Goal: Information Seeking & Learning: Learn about a topic

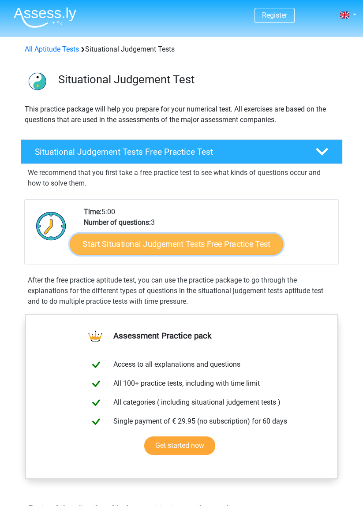
click at [238, 241] on link "Start Situational Judgement Tests Free Practice Test" at bounding box center [176, 243] width 213 height 21
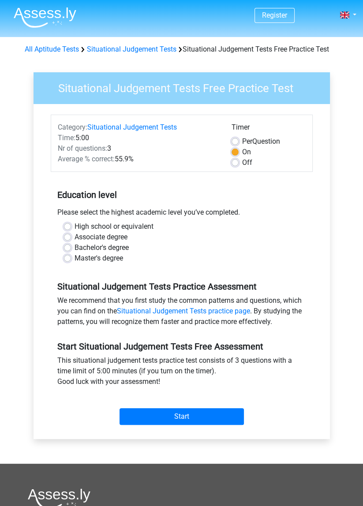
click at [74, 223] on label "High school or equivalent" at bounding box center [113, 226] width 79 height 11
click at [66, 223] on input "High school or equivalent" at bounding box center [67, 225] width 7 height 9
radio input "true"
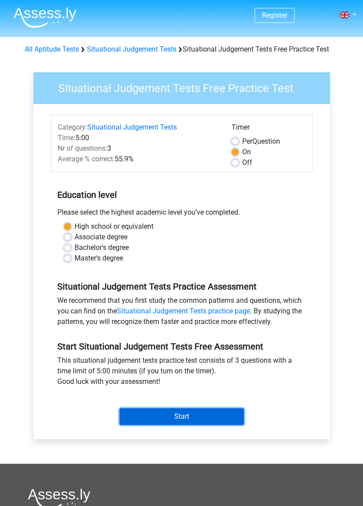
click at [149, 422] on input "Start" at bounding box center [181, 416] width 124 height 17
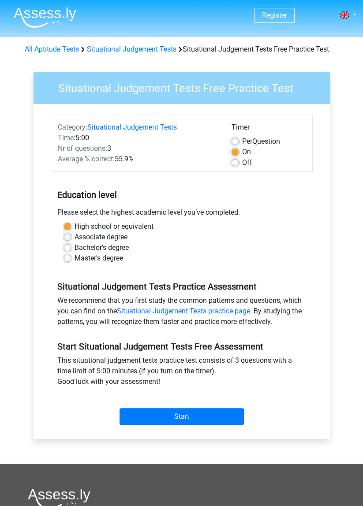
click at [242, 164] on label "Off" at bounding box center [247, 162] width 10 height 11
click at [236, 164] on input "Off" at bounding box center [234, 161] width 7 height 9
radio input "true"
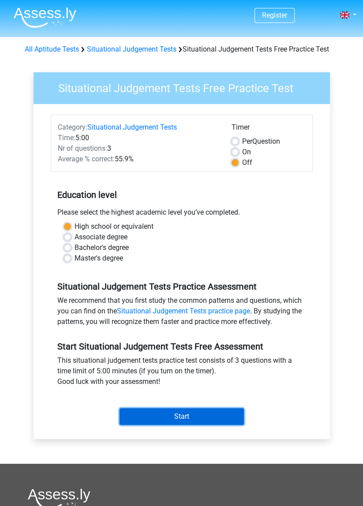
click at [123, 416] on input "Start" at bounding box center [181, 416] width 124 height 17
click at [145, 419] on input "Start" at bounding box center [181, 416] width 124 height 17
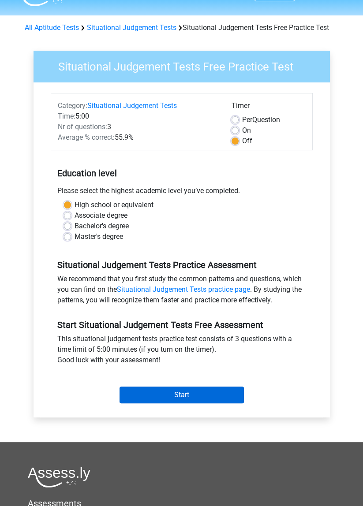
scroll to position [26, 0]
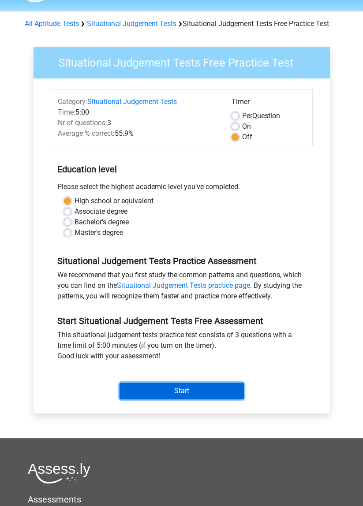
click at [240, 397] on input "Start" at bounding box center [181, 390] width 124 height 17
click at [218, 387] on input "Start" at bounding box center [181, 390] width 124 height 17
click at [208, 393] on input "Start" at bounding box center [181, 390] width 124 height 17
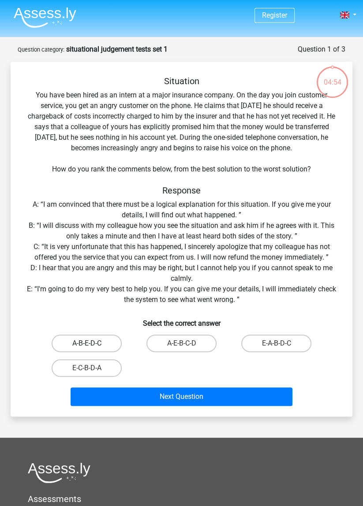
click at [66, 341] on label "A-B-E-D-C" at bounding box center [87, 343] width 70 height 18
click at [87, 343] on input "A-B-E-D-C" at bounding box center [90, 346] width 6 height 6
radio input "true"
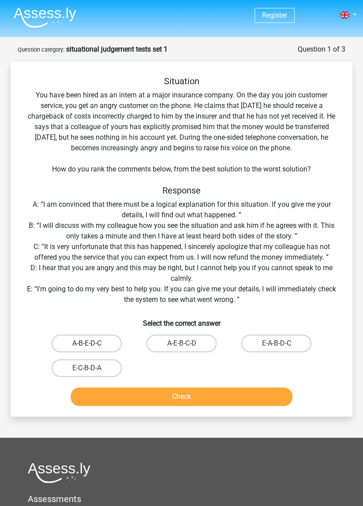
click at [73, 347] on label "A-B-E-D-C" at bounding box center [87, 343] width 70 height 18
click at [87, 347] on input "A-B-E-D-C" at bounding box center [90, 346] width 6 height 6
radio input "true"
click at [87, 340] on label "A-B-E-D-C" at bounding box center [87, 343] width 70 height 18
click at [87, 343] on input "A-B-E-D-C" at bounding box center [90, 346] width 6 height 6
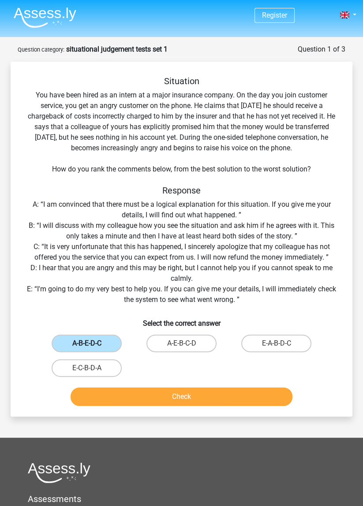
click at [74, 342] on label "A-B-E-D-C" at bounding box center [87, 343] width 70 height 18
click at [87, 343] on input "A-B-E-D-C" at bounding box center [90, 346] width 6 height 6
click at [64, 341] on label "A-B-E-D-C" at bounding box center [87, 343] width 70 height 18
click at [87, 343] on input "A-B-E-D-C" at bounding box center [90, 346] width 6 height 6
click at [59, 350] on label "A-B-E-D-C" at bounding box center [87, 343] width 70 height 18
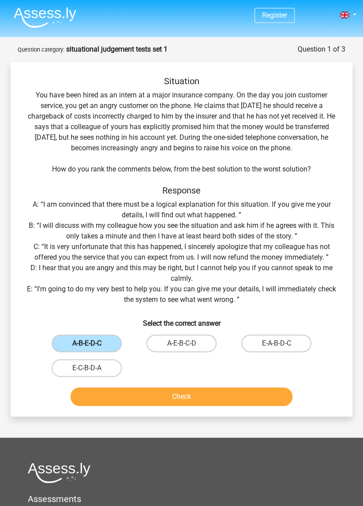
click at [87, 349] on input "A-B-E-D-C" at bounding box center [90, 346] width 6 height 6
click at [165, 403] on button "Check" at bounding box center [181, 396] width 222 height 19
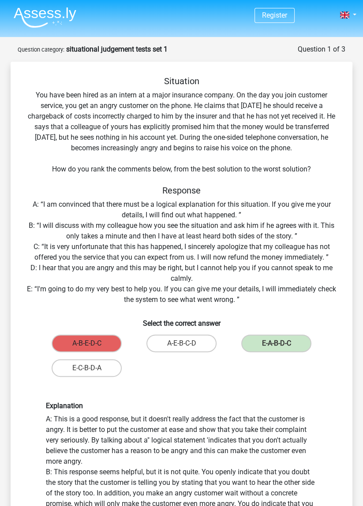
click at [81, 340] on label "A-B-E-D-C" at bounding box center [87, 343] width 70 height 18
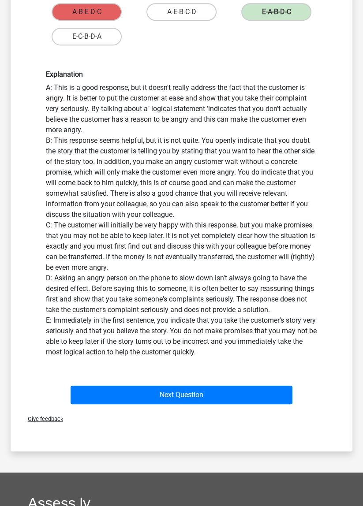
scroll to position [332, 0]
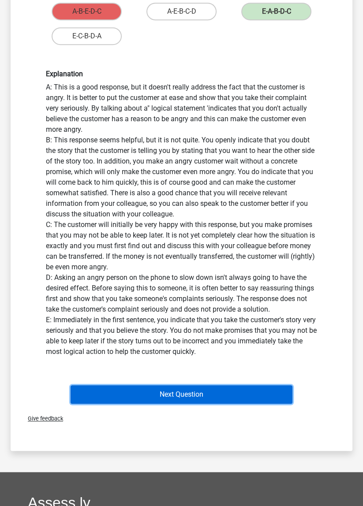
click at [98, 390] on button "Next Question" at bounding box center [181, 394] width 222 height 19
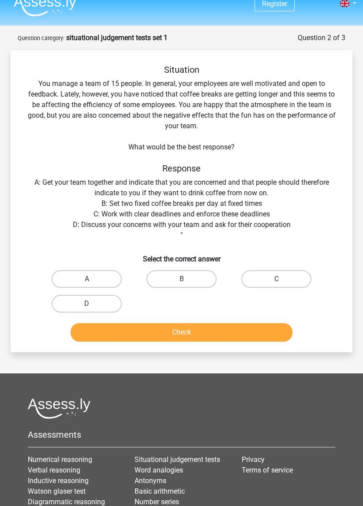
scroll to position [11, 0]
click at [27, 221] on div "Situation You manage a team of 15 people. In general, your employees are well m…" at bounding box center [181, 205] width 334 height 281
click at [252, 279] on label "C" at bounding box center [276, 279] width 70 height 18
click at [276, 279] on input "C" at bounding box center [279, 282] width 6 height 6
radio input "true"
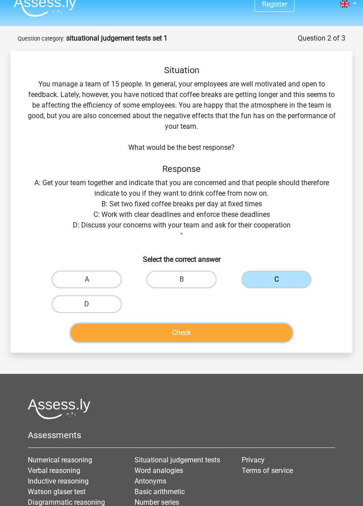
click at [177, 332] on button "Check" at bounding box center [181, 332] width 222 height 19
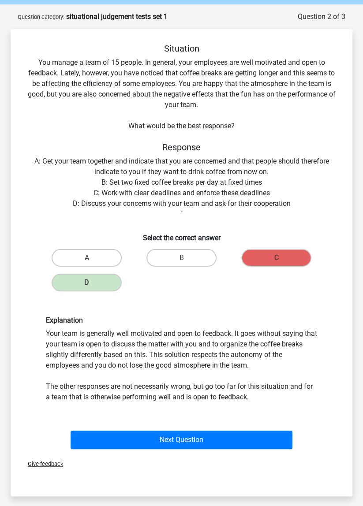
scroll to position [33, 0]
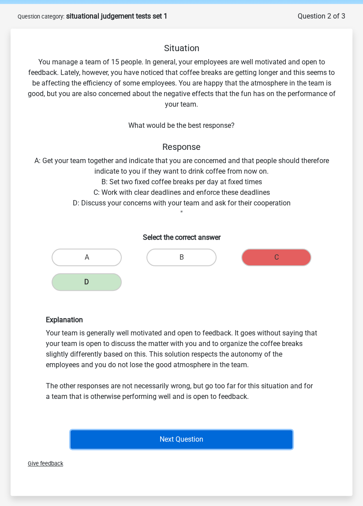
click at [103, 445] on button "Next Question" at bounding box center [181, 439] width 222 height 19
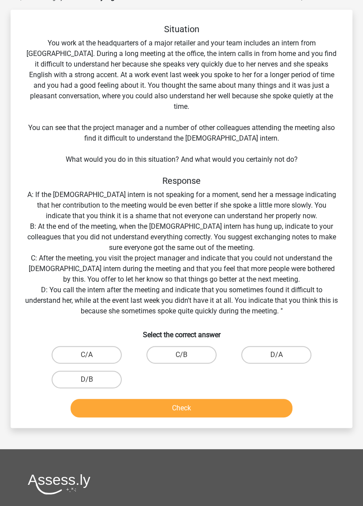
scroll to position [57, 0]
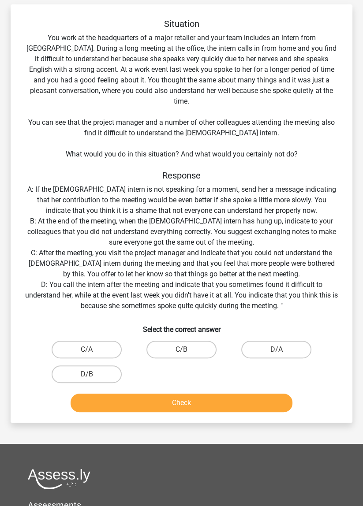
click at [115, 365] on div "D/B" at bounding box center [87, 374] width 88 height 18
click at [290, 341] on label "D/A" at bounding box center [276, 350] width 70 height 18
click at [282, 349] on input "D/A" at bounding box center [279, 352] width 6 height 6
radio input "true"
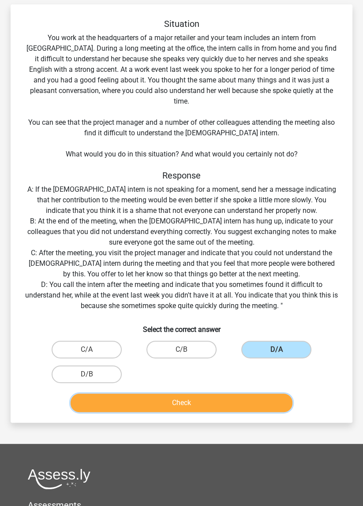
click at [270, 393] on button "Check" at bounding box center [181, 402] width 222 height 19
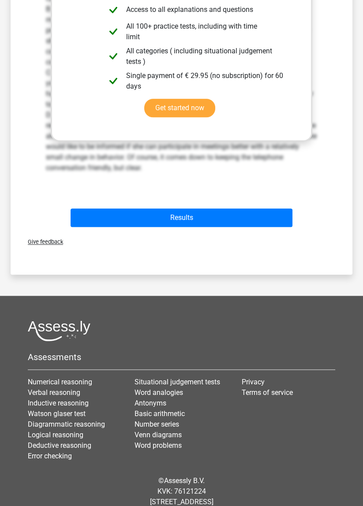
scroll to position [537, 0]
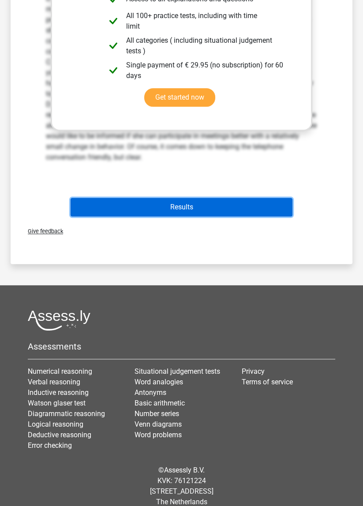
click at [99, 200] on button "Results" at bounding box center [181, 207] width 222 height 19
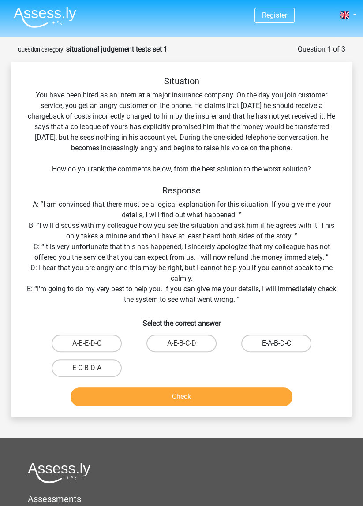
click at [287, 341] on label "E-A-B-D-C" at bounding box center [276, 343] width 70 height 18
click at [282, 343] on input "E-A-B-D-C" at bounding box center [279, 346] width 6 height 6
radio input "true"
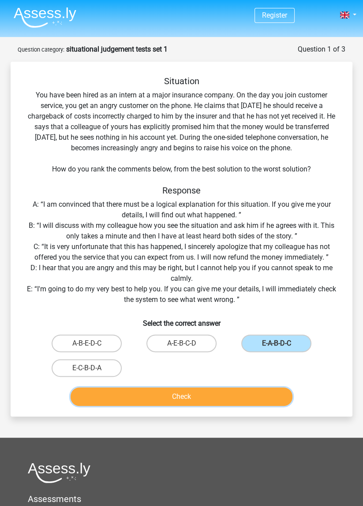
click at [259, 393] on button "Check" at bounding box center [181, 396] width 222 height 19
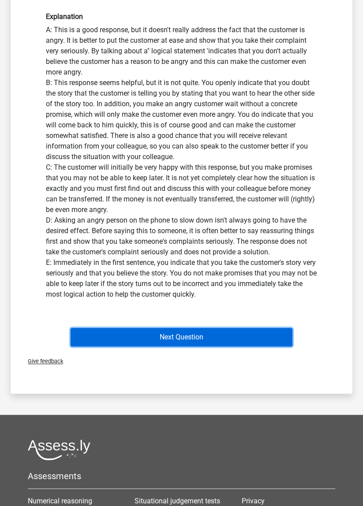
click at [267, 338] on button "Next Question" at bounding box center [181, 337] width 222 height 19
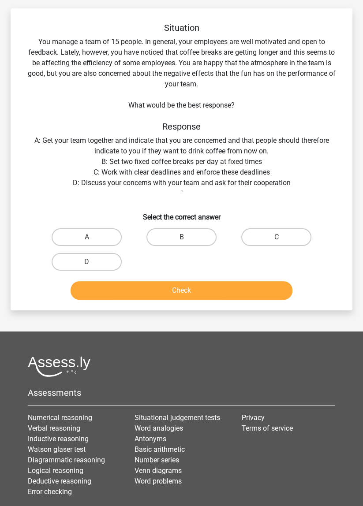
scroll to position [44, 0]
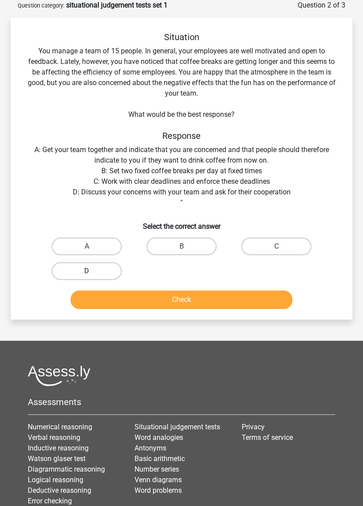
click at [72, 265] on label "D" at bounding box center [87, 271] width 70 height 18
click at [87, 271] on input "D" at bounding box center [90, 274] width 6 height 6
radio input "true"
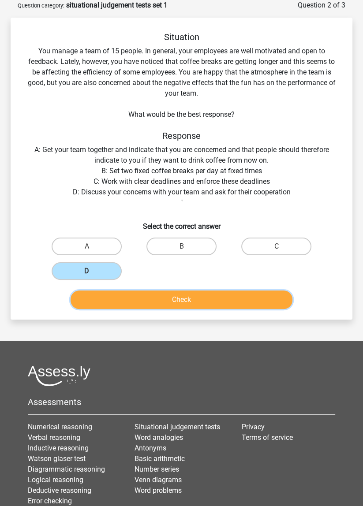
click at [264, 293] on button "Check" at bounding box center [181, 299] width 222 height 19
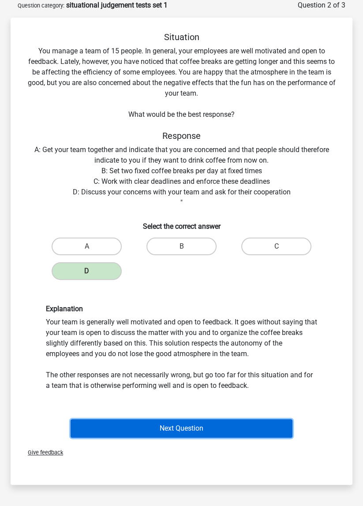
click at [243, 423] on button "Next Question" at bounding box center [181, 428] width 222 height 19
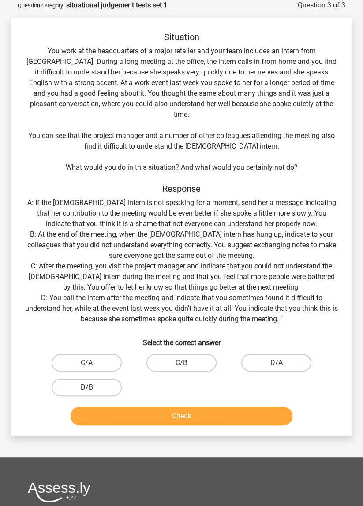
click at [75, 378] on label "D/B" at bounding box center [87, 387] width 70 height 18
click at [87, 387] on input "D/B" at bounding box center [90, 390] width 6 height 6
radio input "true"
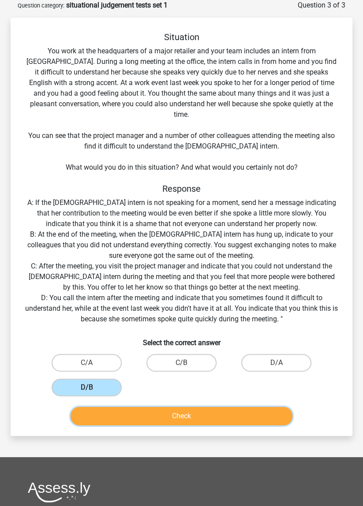
click at [246, 407] on button "Check" at bounding box center [181, 416] width 222 height 19
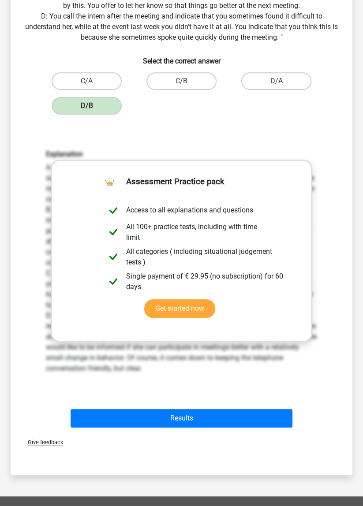
scroll to position [328, 0]
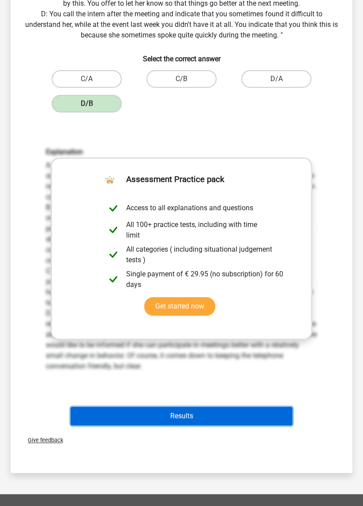
click at [274, 407] on button "Results" at bounding box center [181, 416] width 222 height 19
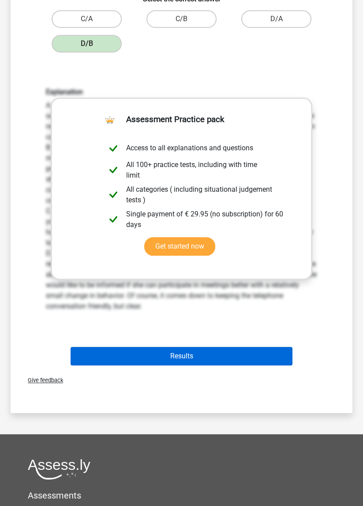
scroll to position [389, 0]
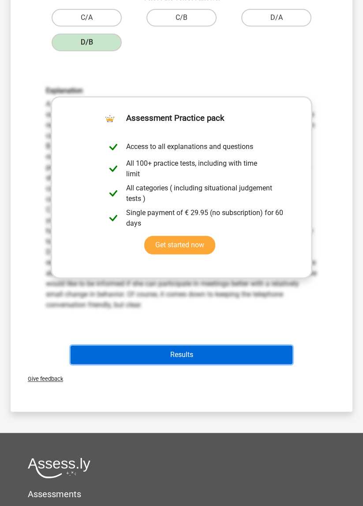
click at [124, 345] on button "Results" at bounding box center [181, 354] width 222 height 19
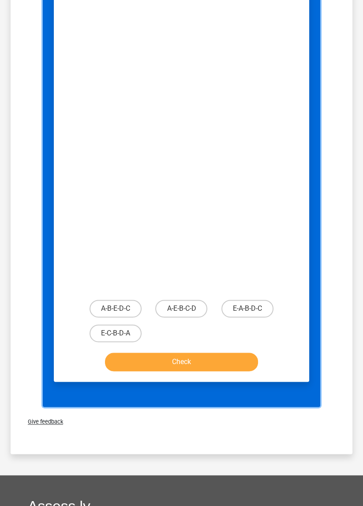
scroll to position [790, 0]
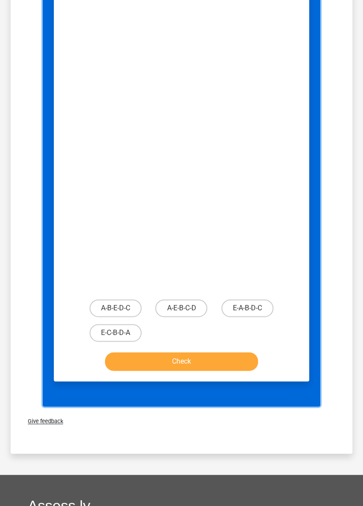
click at [117, 362] on div "Situation You have been hired as an intern at a major insurance company. On the…" at bounding box center [181, 176] width 255 height 407
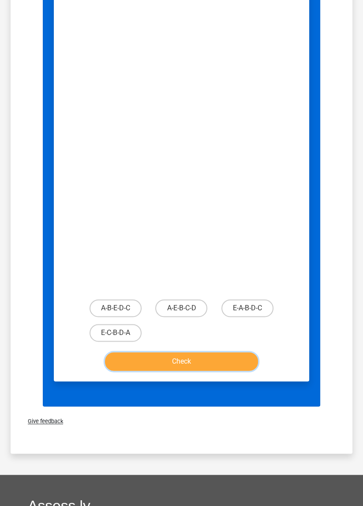
click at [111, 352] on button "Check" at bounding box center [181, 361] width 152 height 19
click at [121, 353] on button "Check" at bounding box center [181, 361] width 152 height 19
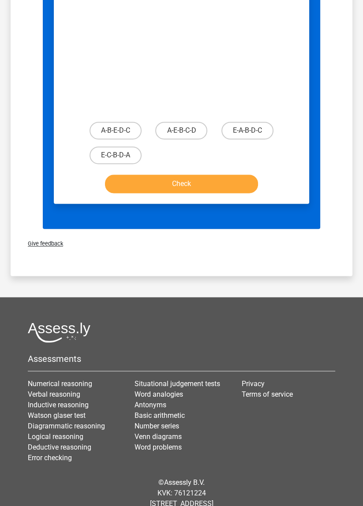
scroll to position [956, 0]
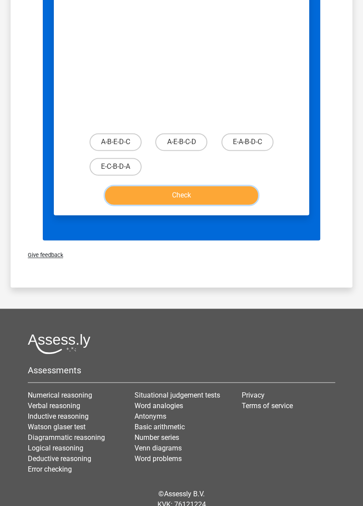
click at [242, 188] on button "Check" at bounding box center [181, 195] width 152 height 19
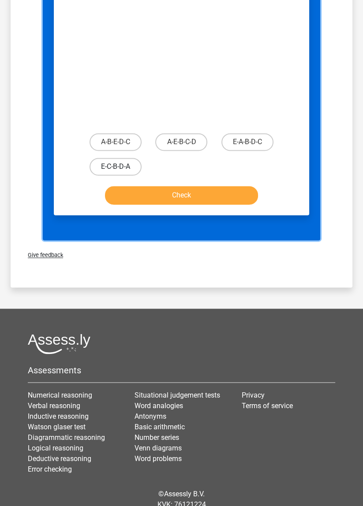
click at [102, 161] on label "E-C-B-D-A" at bounding box center [115, 167] width 52 height 18
click at [273, 133] on label "E-A-B-D-C" at bounding box center [247, 142] width 52 height 18
click at [261, 135] on label "E-A-B-D-C" at bounding box center [247, 142] width 52 height 18
click at [261, 133] on label "E-A-B-D-C" at bounding box center [247, 142] width 52 height 18
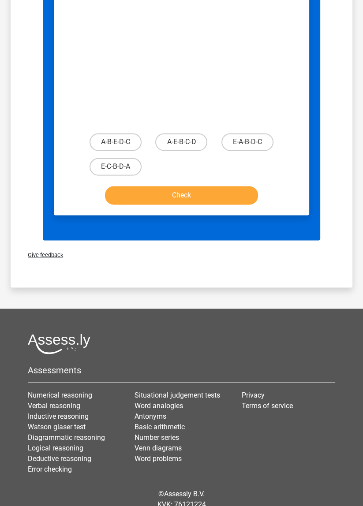
click at [253, 142] on input "D/A" at bounding box center [250, 145] width 6 height 6
radio input "true"
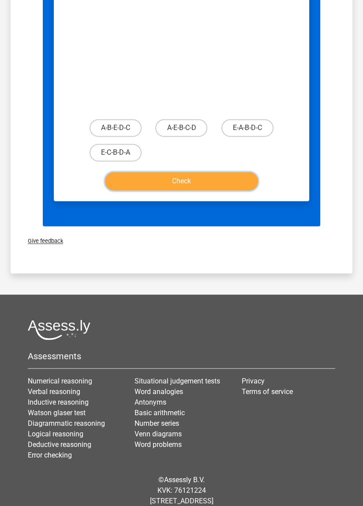
click at [219, 172] on button "Check" at bounding box center [181, 181] width 152 height 19
click at [53, 237] on span "Give feedback" at bounding box center [42, 240] width 42 height 7
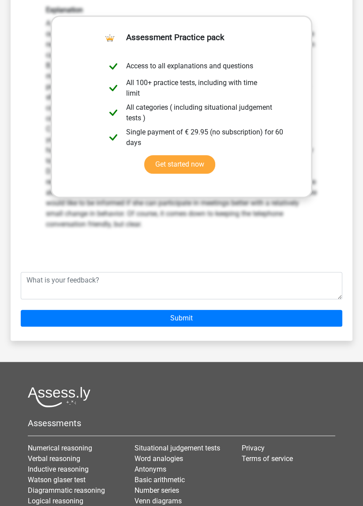
scroll to position [546, 0]
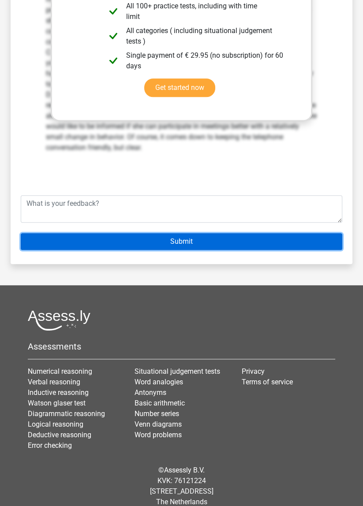
click at [281, 233] on input "Submit" at bounding box center [181, 241] width 321 height 17
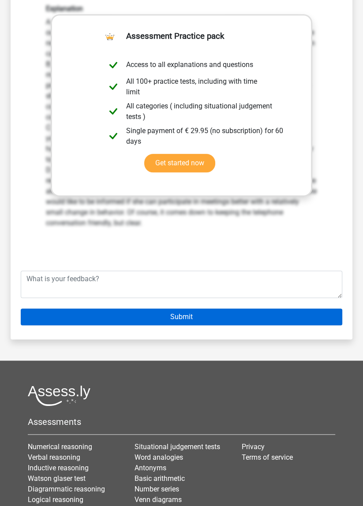
scroll to position [466, 0]
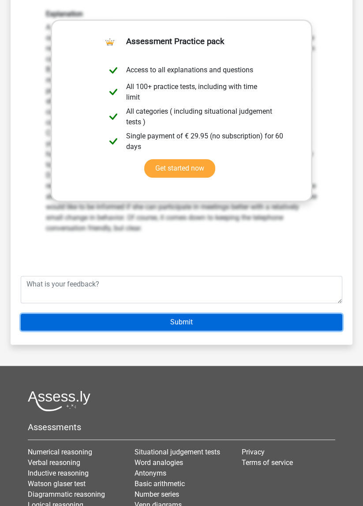
click at [299, 316] on input "Submit" at bounding box center [181, 322] width 321 height 17
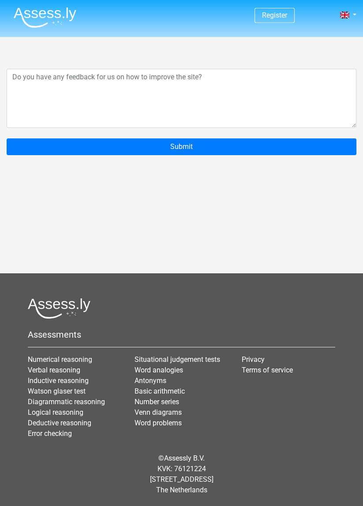
click at [311, 198] on div "Register" at bounding box center [181, 197] width 363 height 395
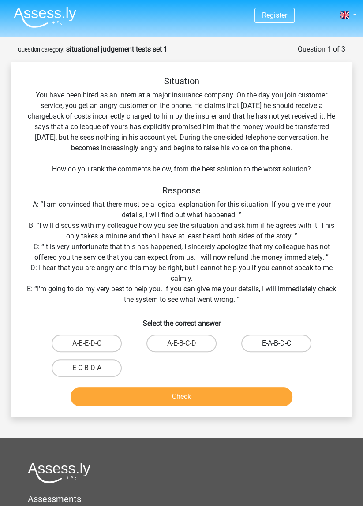
click at [285, 346] on label "E-A-B-D-C" at bounding box center [276, 343] width 70 height 18
click at [282, 346] on input "E-A-B-D-C" at bounding box center [279, 346] width 6 height 6
radio input "true"
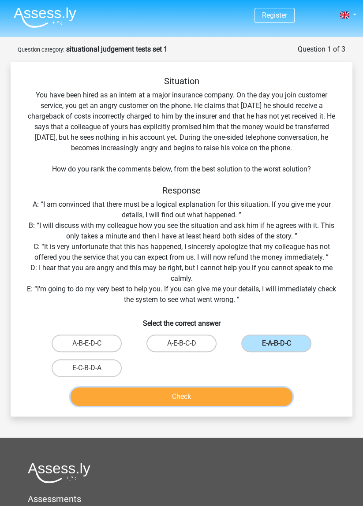
click at [250, 398] on button "Check" at bounding box center [181, 396] width 222 height 19
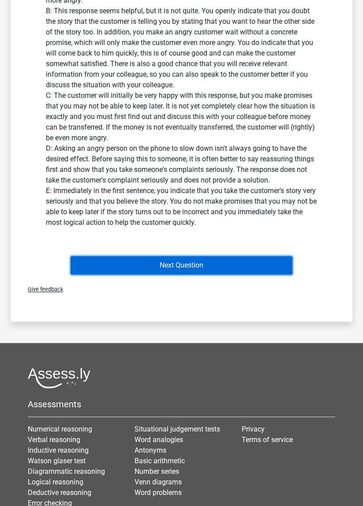
click at [272, 261] on button "Next Question" at bounding box center [181, 265] width 222 height 19
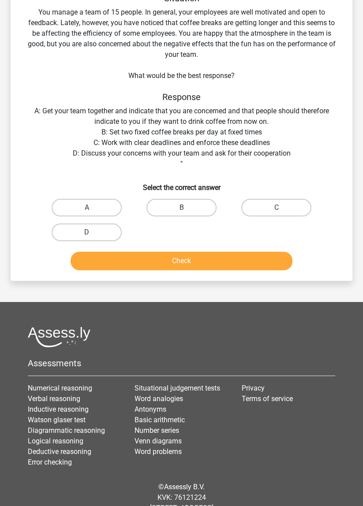
scroll to position [44, 0]
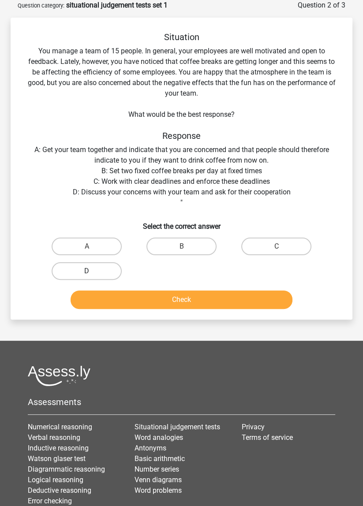
click at [102, 276] on label "D" at bounding box center [87, 271] width 70 height 18
click at [93, 276] on input "D" at bounding box center [90, 274] width 6 height 6
radio input "true"
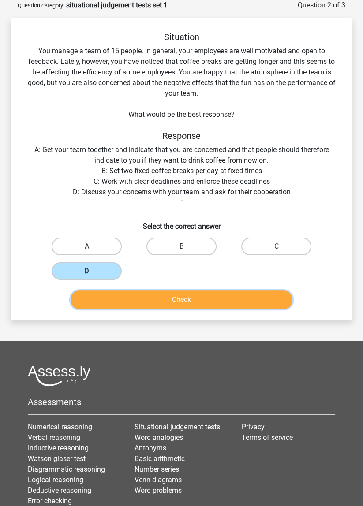
click at [152, 298] on button "Check" at bounding box center [181, 299] width 222 height 19
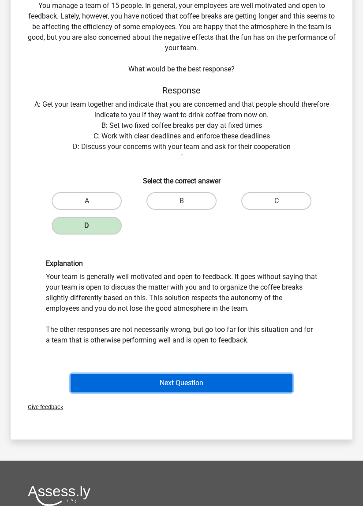
click at [211, 377] on button "Next Question" at bounding box center [181, 383] width 222 height 19
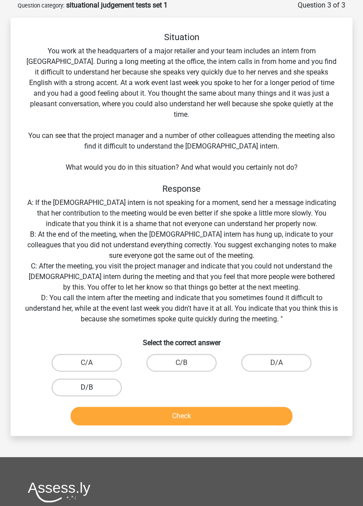
click at [79, 378] on label "D/B" at bounding box center [87, 387] width 70 height 18
click at [87, 387] on input "D/B" at bounding box center [90, 390] width 6 height 6
radio input "true"
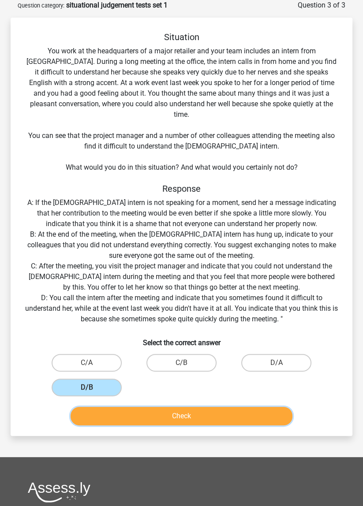
click at [240, 407] on button "Check" at bounding box center [181, 416] width 222 height 19
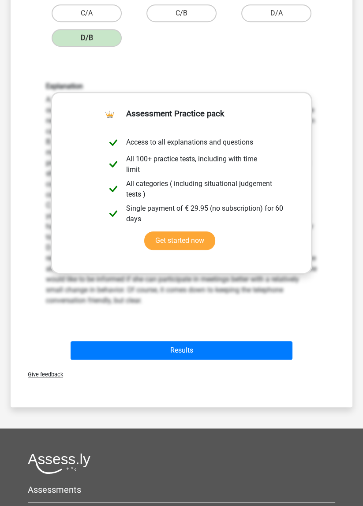
scroll to position [399, 0]
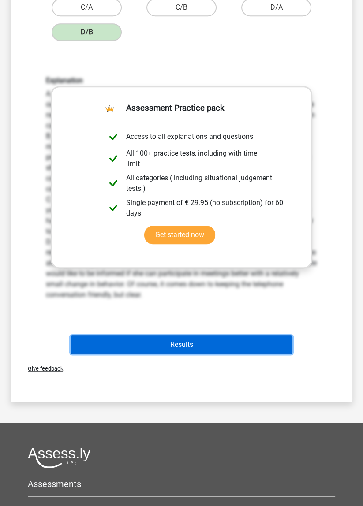
click at [252, 335] on button "Results" at bounding box center [181, 344] width 222 height 19
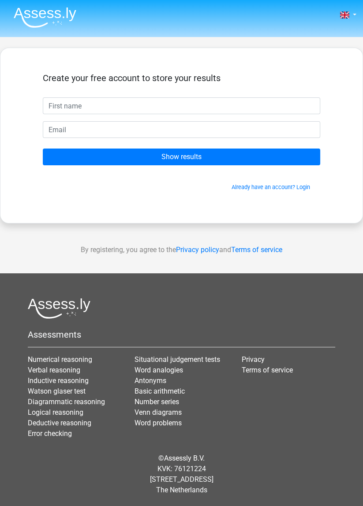
click at [277, 107] on input "text" at bounding box center [181, 105] width 277 height 17
type input "Rom"
type input "Roman"
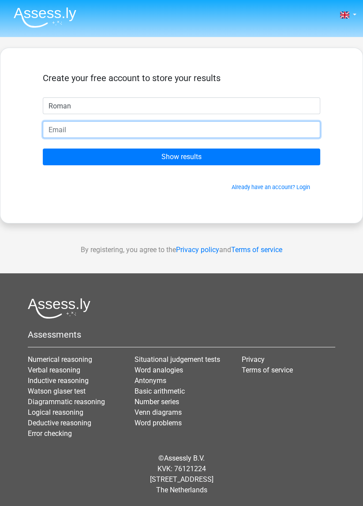
click at [145, 129] on input "email" at bounding box center [181, 129] width 277 height 17
type input "[EMAIL_ADDRESS][PERSON_NAME][DOMAIN_NAME]"
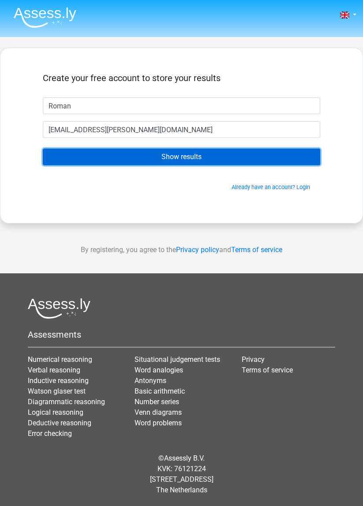
click at [189, 163] on input "Show results" at bounding box center [181, 156] width 277 height 17
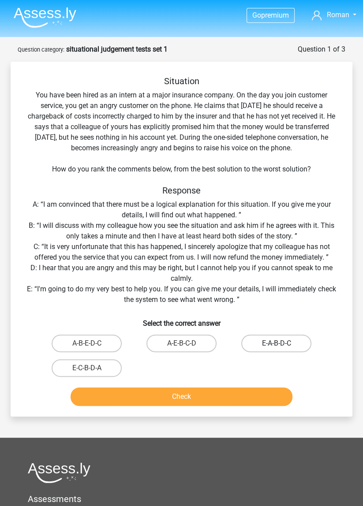
click at [289, 342] on label "E-A-B-D-C" at bounding box center [276, 343] width 70 height 18
click at [282, 343] on input "E-A-B-D-C" at bounding box center [279, 346] width 6 height 6
radio input "true"
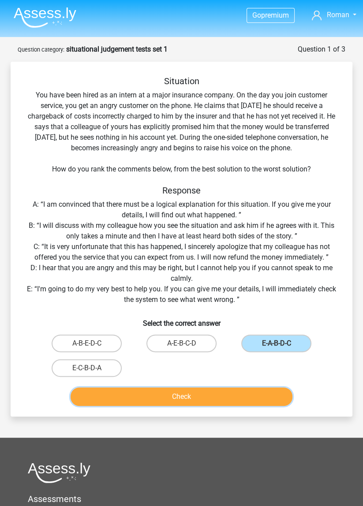
click at [252, 387] on button "Check" at bounding box center [181, 396] width 222 height 19
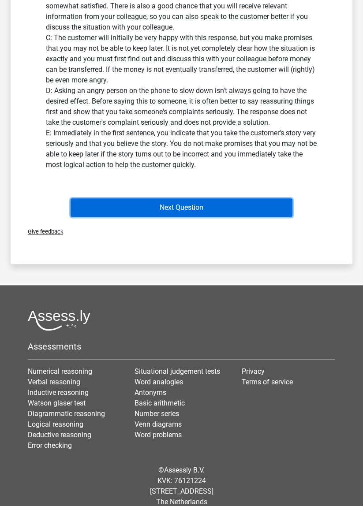
click at [271, 214] on button "Next Question" at bounding box center [181, 207] width 222 height 19
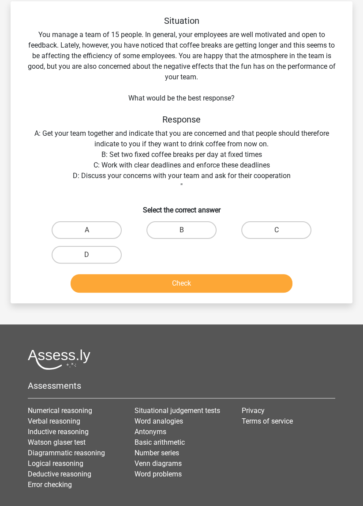
scroll to position [44, 0]
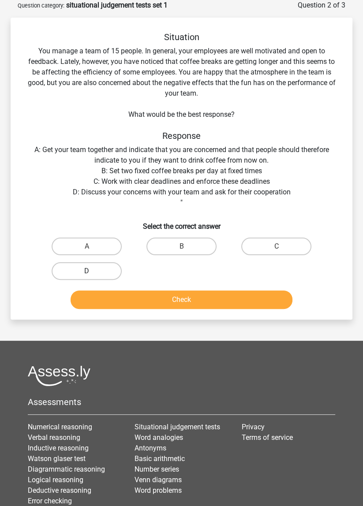
click at [71, 278] on label "D" at bounding box center [87, 271] width 70 height 18
click at [87, 277] on input "D" at bounding box center [90, 274] width 6 height 6
radio input "true"
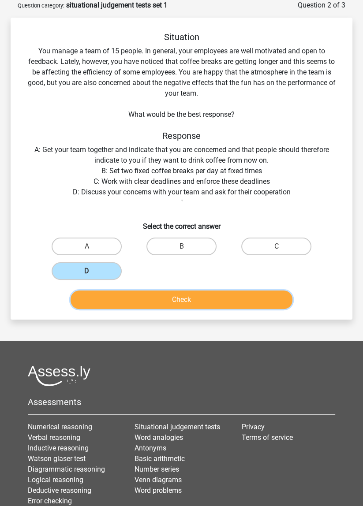
click at [254, 297] on button "Check" at bounding box center [181, 299] width 222 height 19
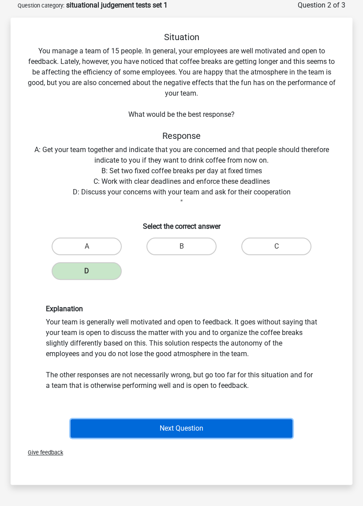
click at [230, 428] on button "Next Question" at bounding box center [181, 428] width 222 height 19
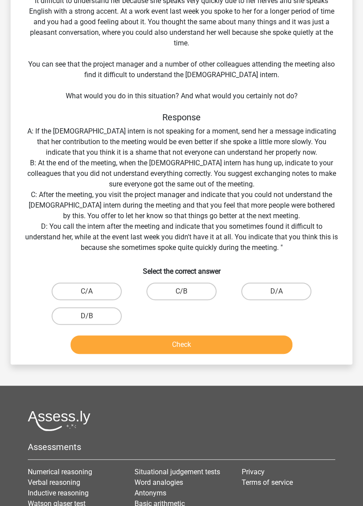
scroll to position [115, 0]
click at [66, 307] on label "D/B" at bounding box center [87, 316] width 70 height 18
click at [87, 316] on input "D/B" at bounding box center [90, 319] width 6 height 6
radio input "true"
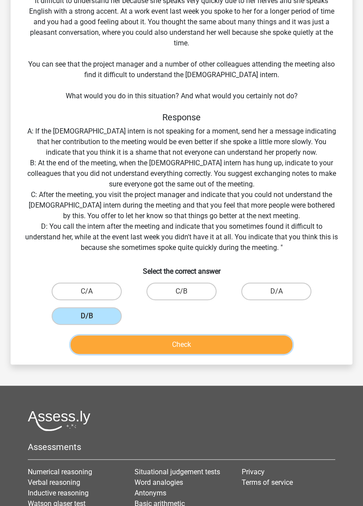
click at [259, 338] on button "Check" at bounding box center [181, 344] width 222 height 19
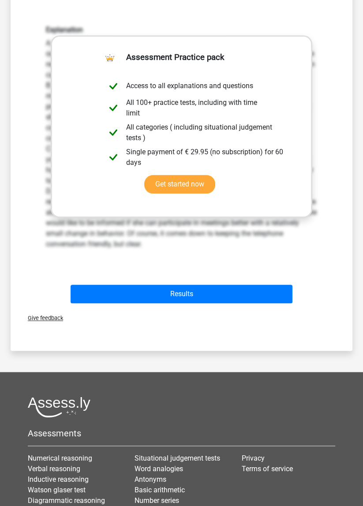
scroll to position [452, 0]
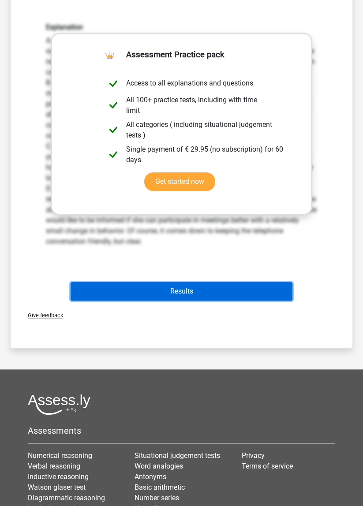
click at [277, 282] on button "Results" at bounding box center [181, 291] width 222 height 19
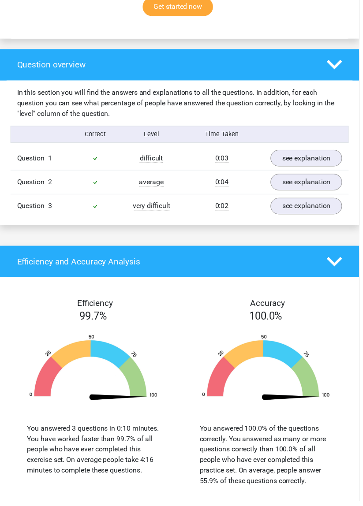
scroll to position [627, 0]
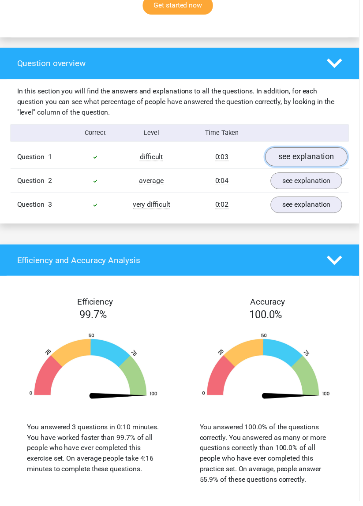
click at [319, 157] on link "see explanation" at bounding box center [309, 158] width 83 height 19
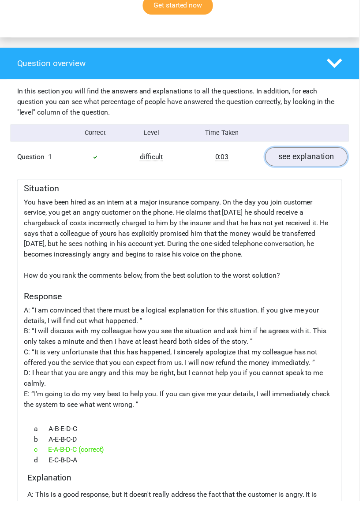
click at [319, 164] on link "see explanation" at bounding box center [309, 158] width 83 height 19
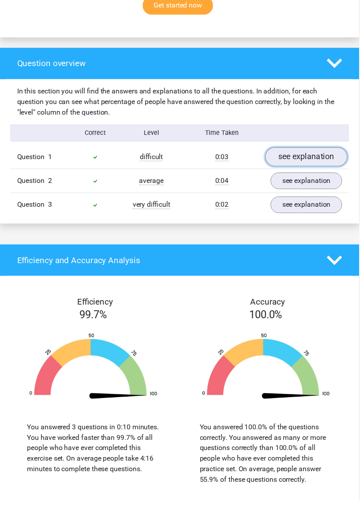
click at [317, 166] on link "see explanation" at bounding box center [309, 158] width 83 height 19
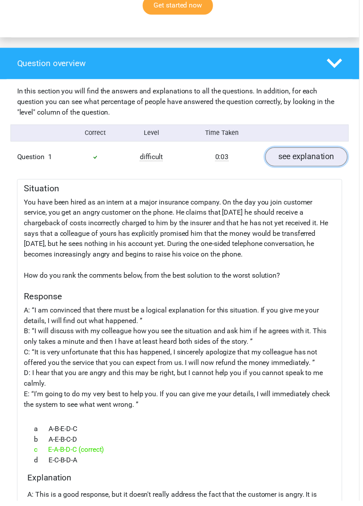
click at [328, 166] on link "see explanation" at bounding box center [309, 158] width 83 height 19
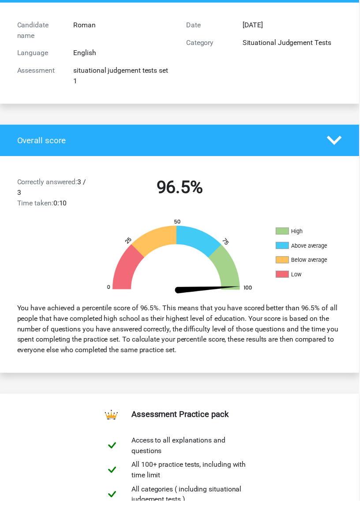
scroll to position [0, 0]
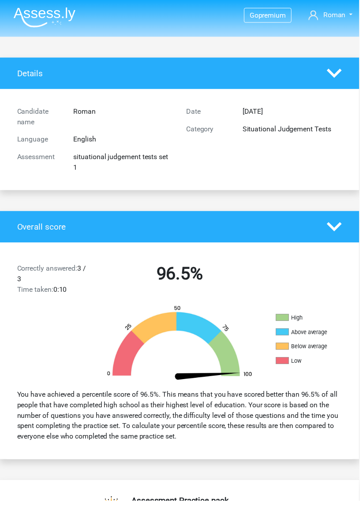
click at [352, 240] on div "Overall score" at bounding box center [181, 229] width 363 height 32
click at [341, 235] on icon at bounding box center [337, 229] width 15 height 15
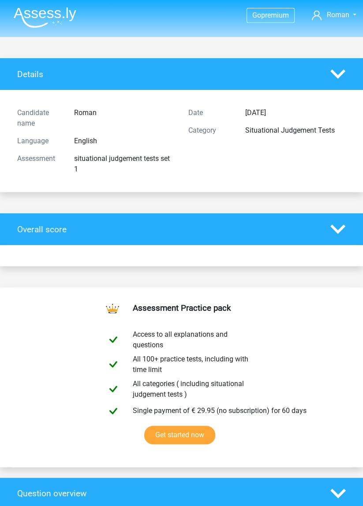
click at [334, 228] on polygon at bounding box center [337, 228] width 15 height 9
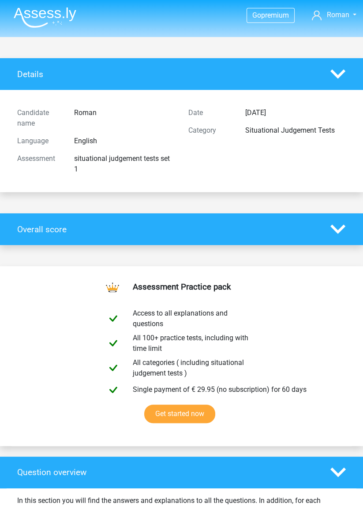
click at [334, 228] on polygon at bounding box center [337, 228] width 15 height 9
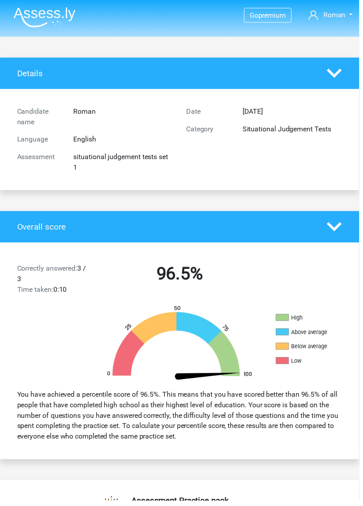
click at [350, 100] on div "Candidate name Roman Language English Assessment situational judgement tests se…" at bounding box center [181, 140] width 341 height 81
click at [345, 68] on icon at bounding box center [337, 74] width 15 height 15
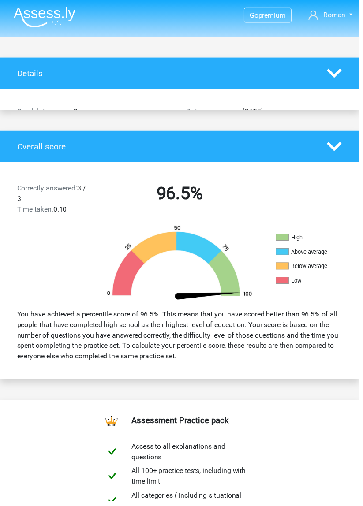
click at [344, 70] on polygon at bounding box center [337, 73] width 15 height 9
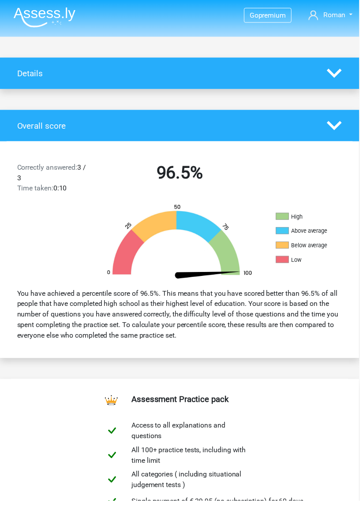
click at [345, 71] on icon at bounding box center [337, 74] width 15 height 15
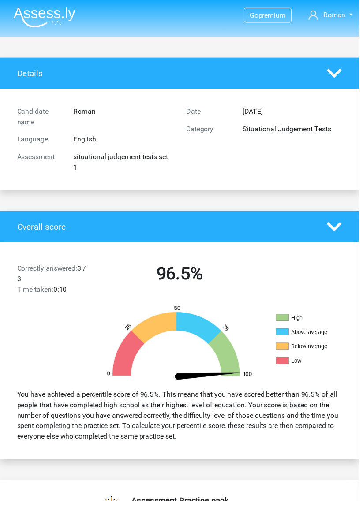
click at [341, 73] on polygon at bounding box center [337, 73] width 15 height 9
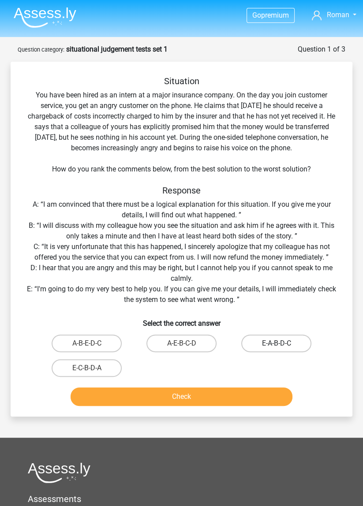
click at [276, 337] on label "E-A-B-D-C" at bounding box center [276, 343] width 70 height 18
click at [276, 343] on input "E-A-B-D-C" at bounding box center [279, 346] width 6 height 6
radio input "true"
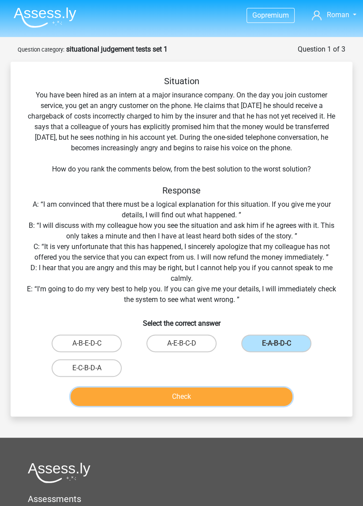
click at [254, 394] on button "Check" at bounding box center [181, 396] width 222 height 19
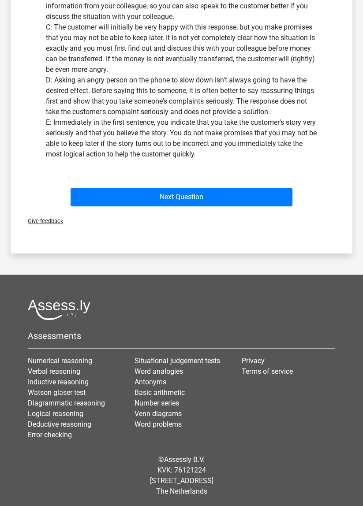
click at [266, 324] on div "Assessments Numerical reasoning Verbal reasoning Inductive reasoning Watson gla…" at bounding box center [181, 373] width 320 height 148
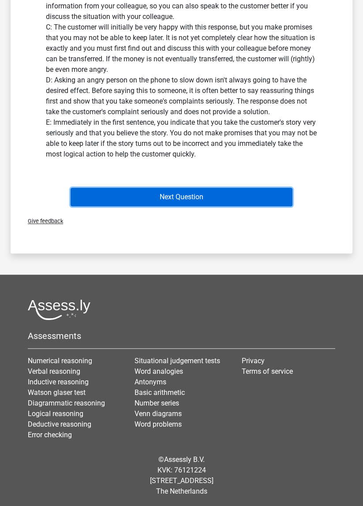
click at [260, 204] on button "Next Question" at bounding box center [181, 197] width 222 height 19
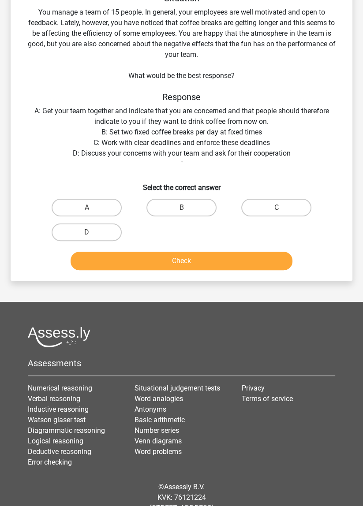
scroll to position [44, 0]
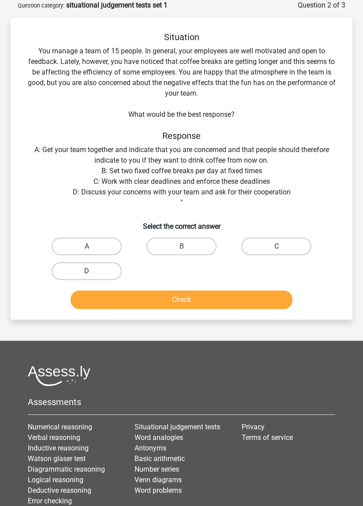
click at [68, 267] on label "D" at bounding box center [87, 271] width 70 height 18
click at [87, 271] on input "D" at bounding box center [90, 274] width 6 height 6
radio input "true"
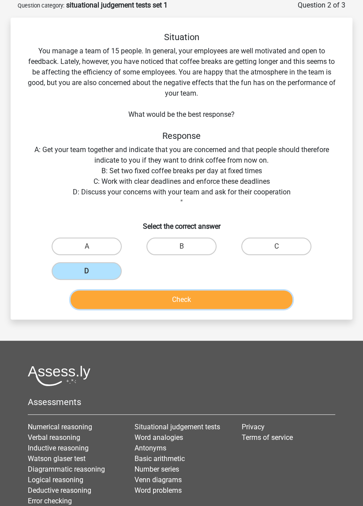
click at [237, 300] on button "Check" at bounding box center [181, 299] width 222 height 19
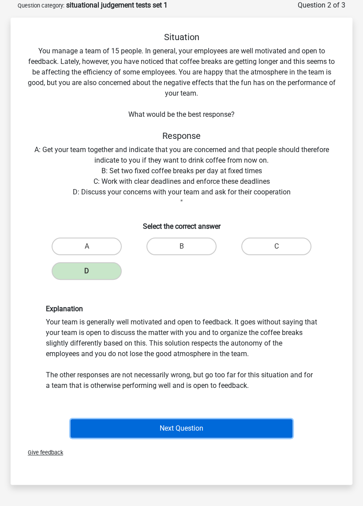
click at [242, 427] on button "Next Question" at bounding box center [181, 428] width 222 height 19
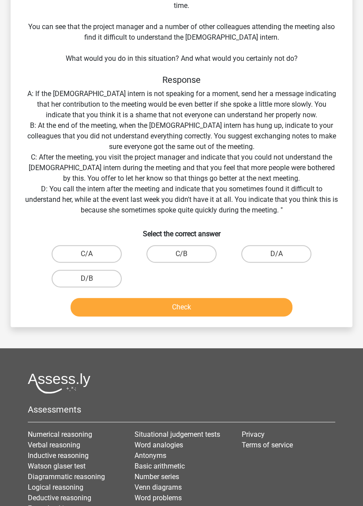
scroll to position [154, 0]
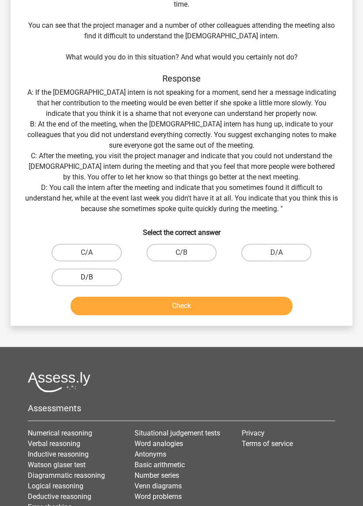
click at [54, 268] on label "D/B" at bounding box center [87, 277] width 70 height 18
click at [87, 277] on input "D/B" at bounding box center [90, 280] width 6 height 6
radio input "true"
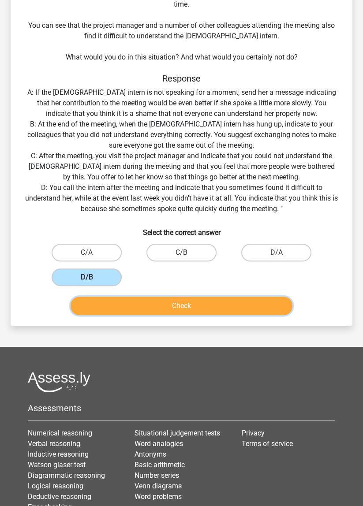
click at [248, 296] on button "Check" at bounding box center [181, 305] width 222 height 19
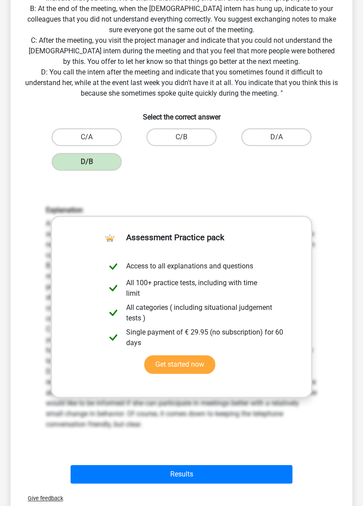
scroll to position [274, 0]
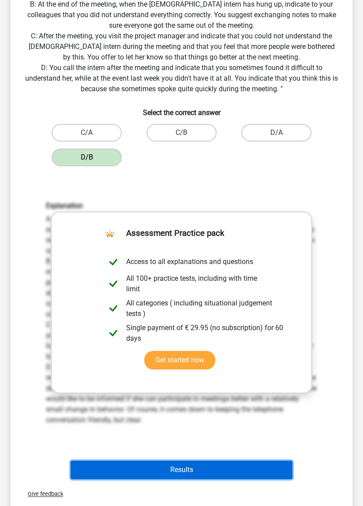
click at [105, 460] on button "Results" at bounding box center [181, 469] width 222 height 19
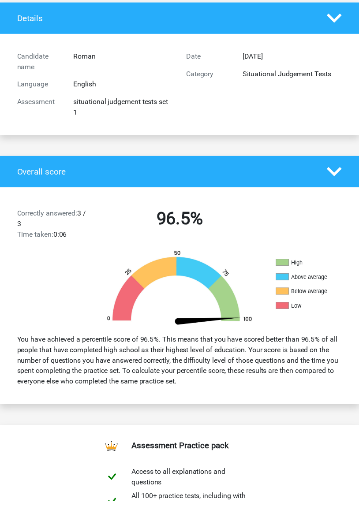
scroll to position [65, 0]
